Goal: Transaction & Acquisition: Register for event/course

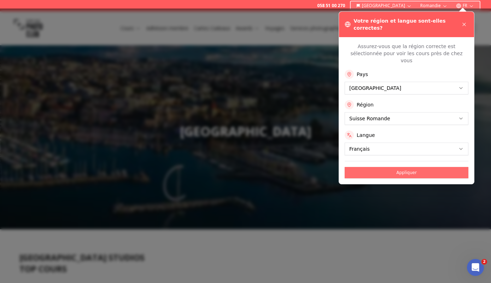
click at [407, 167] on button "Appliquer" at bounding box center [406, 172] width 124 height 11
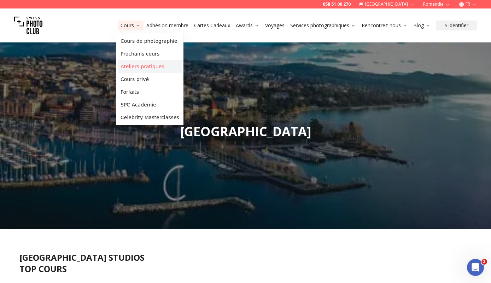
click at [138, 67] on link "Ateliers pratiques" at bounding box center [150, 66] width 64 height 13
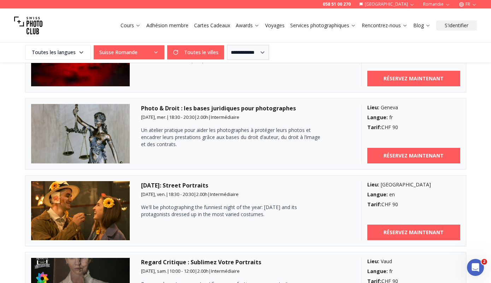
scroll to position [1020, 0]
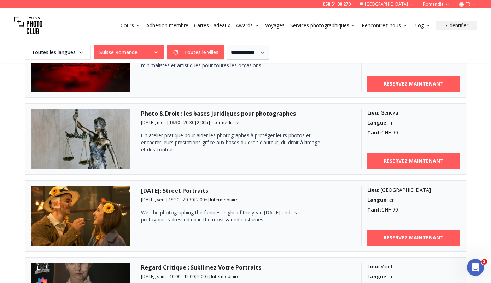
drag, startPoint x: 155, startPoint y: 135, endPoint x: 249, endPoint y: 136, distance: 94.0
click at [249, 136] on p "Un atelier pratique pour aider les photographes à protéger leurs photos et enca…" at bounding box center [233, 142] width 184 height 21
drag, startPoint x: 185, startPoint y: 137, endPoint x: 242, endPoint y: 137, distance: 56.2
click at [242, 137] on p "Un atelier pratique pour aider les photographes à protéger leurs photos et enca…" at bounding box center [233, 142] width 184 height 21
click at [255, 136] on p "Un atelier pratique pour aider les photographes à protéger leurs photos et enca…" at bounding box center [233, 142] width 184 height 21
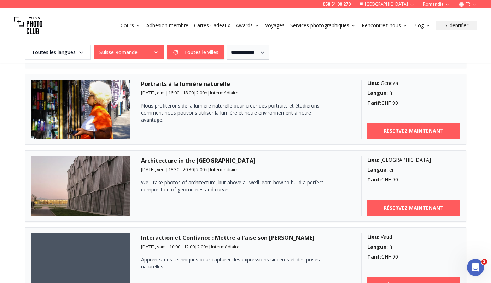
scroll to position [121, 0]
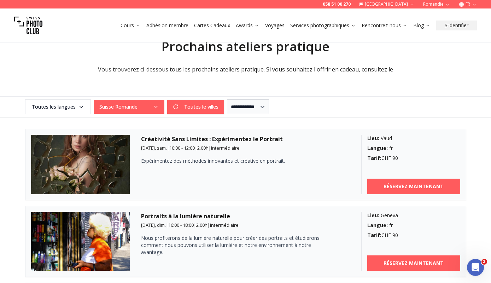
click at [154, 105] on icon "button" at bounding box center [156, 107] width 6 height 6
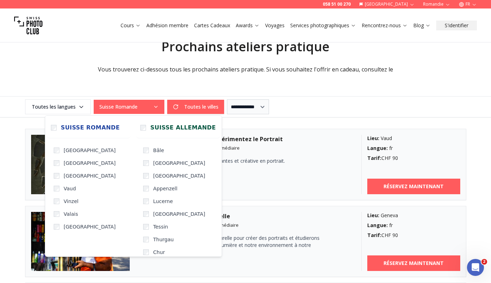
click at [154, 105] on icon "button" at bounding box center [156, 107] width 6 height 6
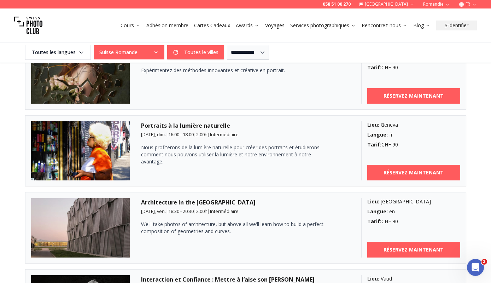
scroll to position [214, 0]
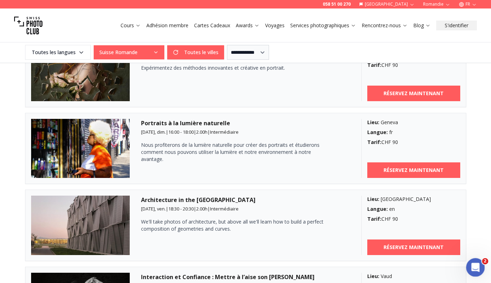
click at [474, 267] on icon "Ouvrir le Messenger Intercom" at bounding box center [474, 266] width 12 height 12
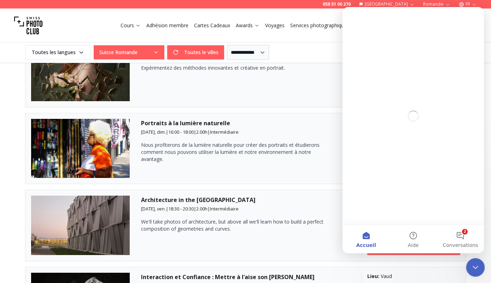
scroll to position [0, 0]
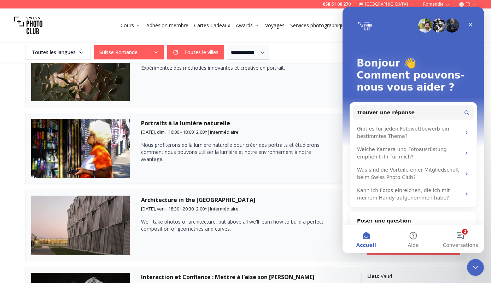
click at [425, 27] on img "Intercom Messenger" at bounding box center [425, 25] width 14 height 14
click at [471, 26] on icon "Fermer" at bounding box center [470, 25] width 6 height 6
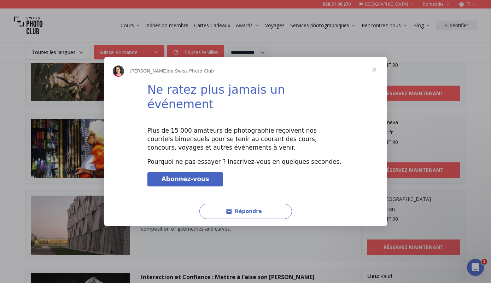
click at [374, 77] on span "Fermer" at bounding box center [373, 69] width 25 height 25
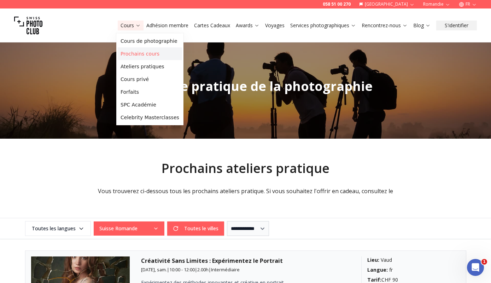
click at [142, 54] on link "Prochains cours" at bounding box center [150, 53] width 64 height 13
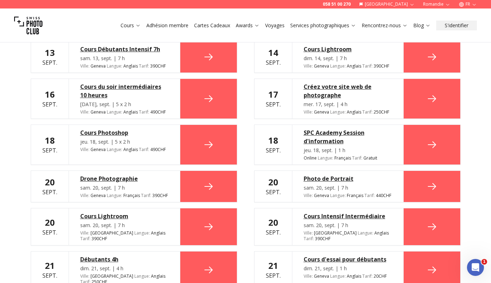
scroll to position [350, 0]
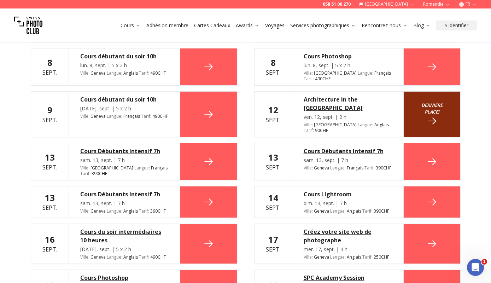
click at [432, 102] on small "Dernière place!" at bounding box center [432, 108] width 34 height 13
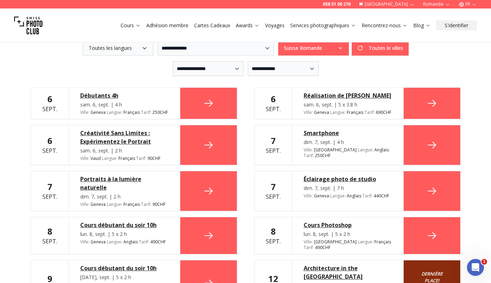
scroll to position [110, 0]
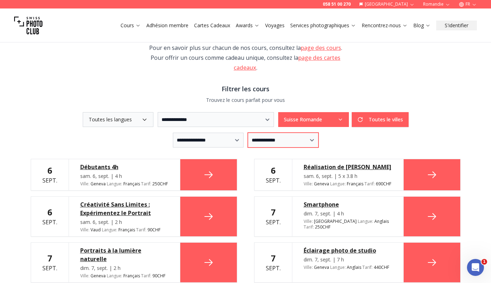
click at [286, 139] on select "**********" at bounding box center [283, 139] width 71 height 15
click at [248, 132] on select "**********" at bounding box center [283, 139] width 71 height 15
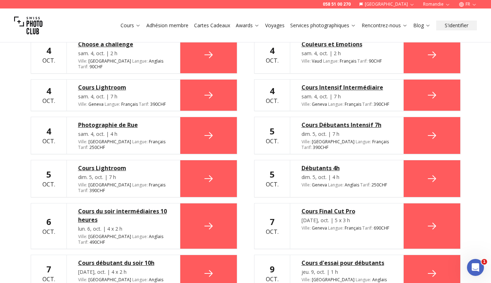
scroll to position [284, 0]
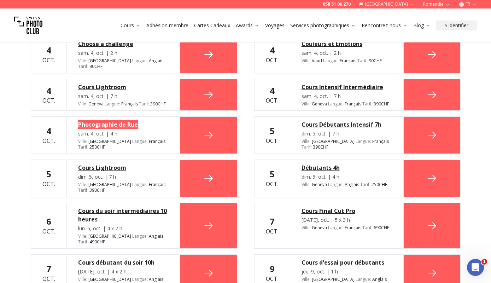
drag, startPoint x: 105, startPoint y: 119, endPoint x: 379, endPoint y: 1, distance: 298.5
click at [0, 0] on div "**********" at bounding box center [245, 217] width 491 height 935
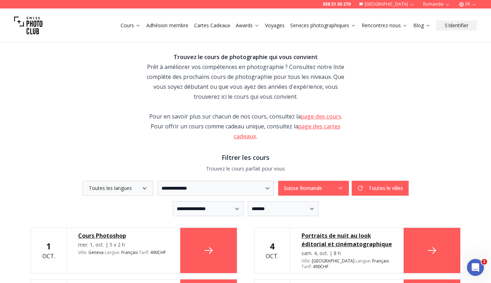
scroll to position [0, 0]
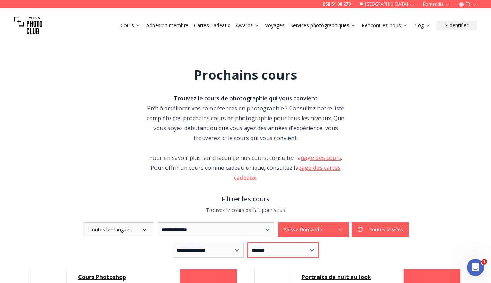
click at [310, 249] on select "**********" at bounding box center [283, 249] width 71 height 15
select select "**"
click at [248, 242] on select "**********" at bounding box center [283, 249] width 71 height 15
click at [318, 159] on link "page des cours" at bounding box center [321, 158] width 40 height 8
